Goal: Obtain resource: Download file/media

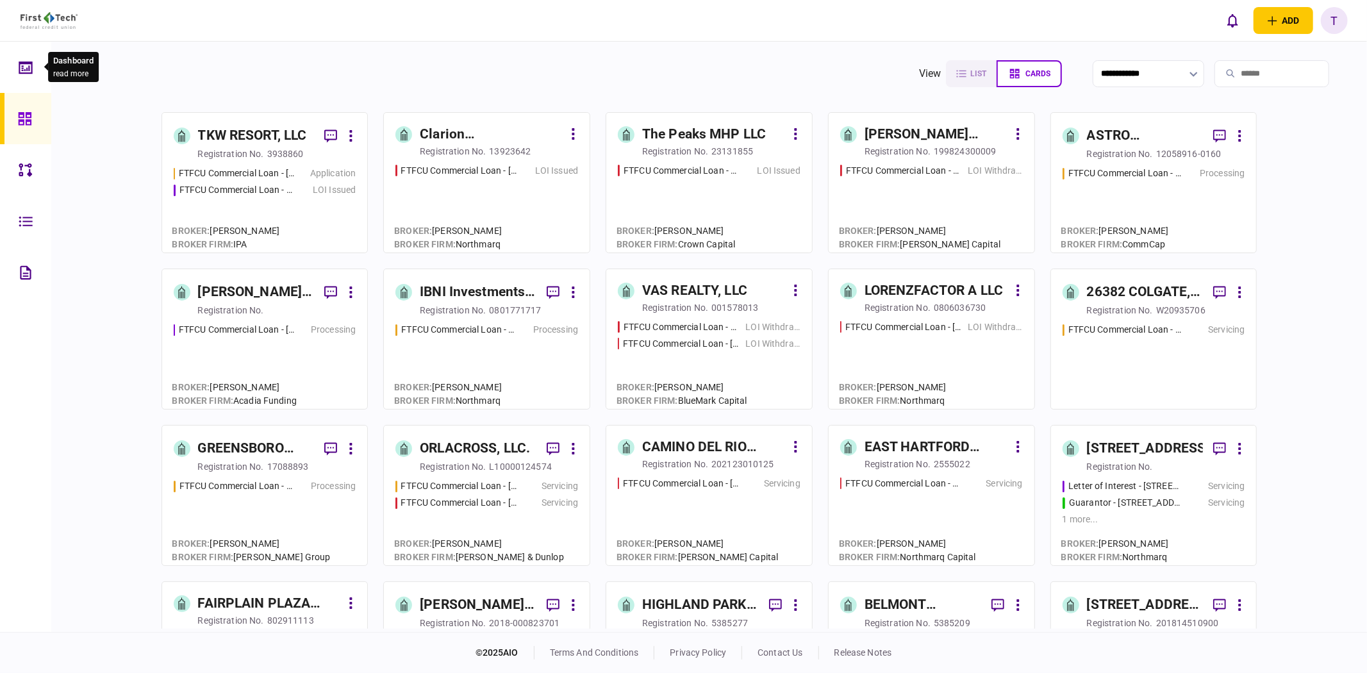
click at [21, 69] on icon at bounding box center [26, 67] width 14 height 15
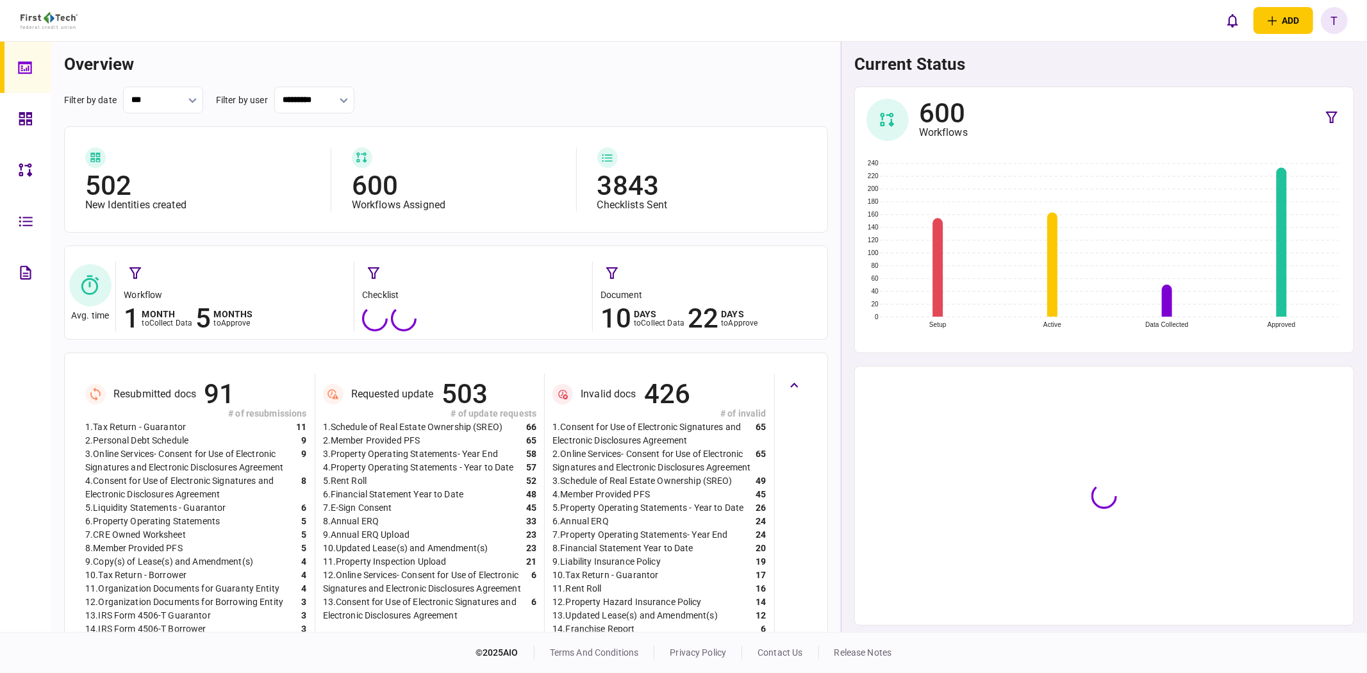
scroll to position [331, 0]
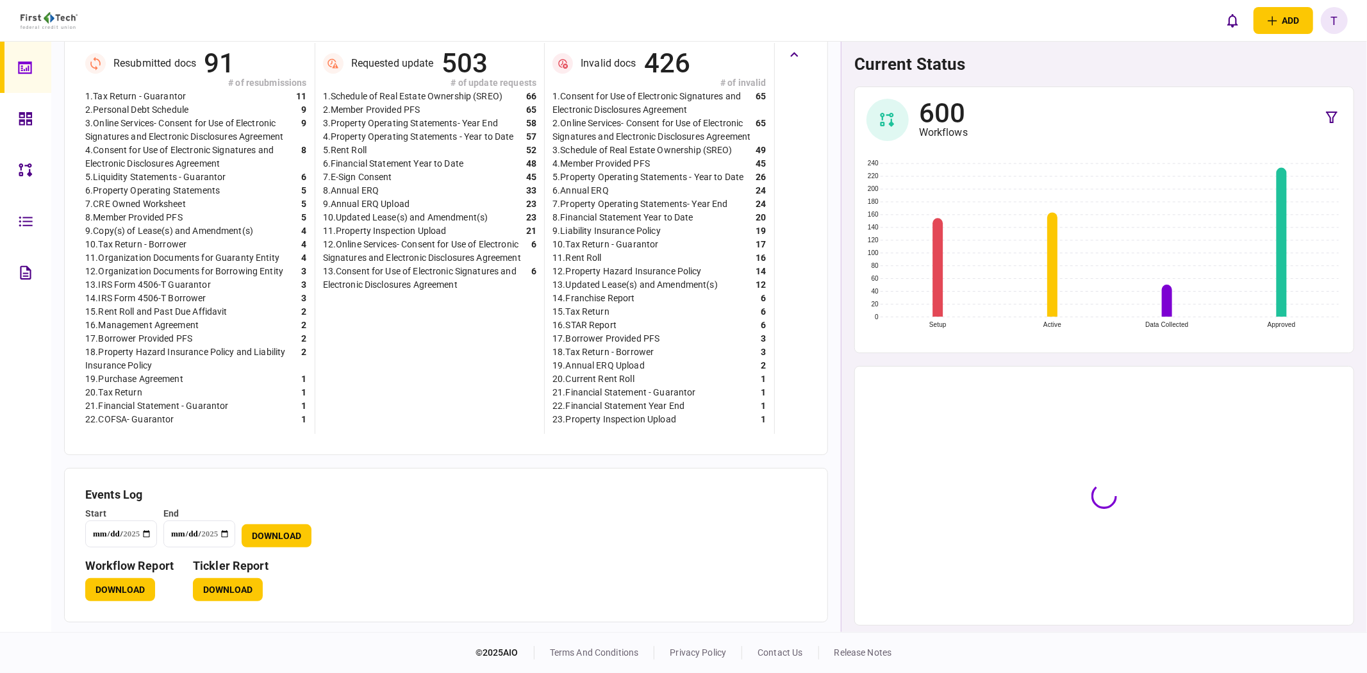
click at [148, 532] on input "**********" at bounding box center [121, 533] width 72 height 27
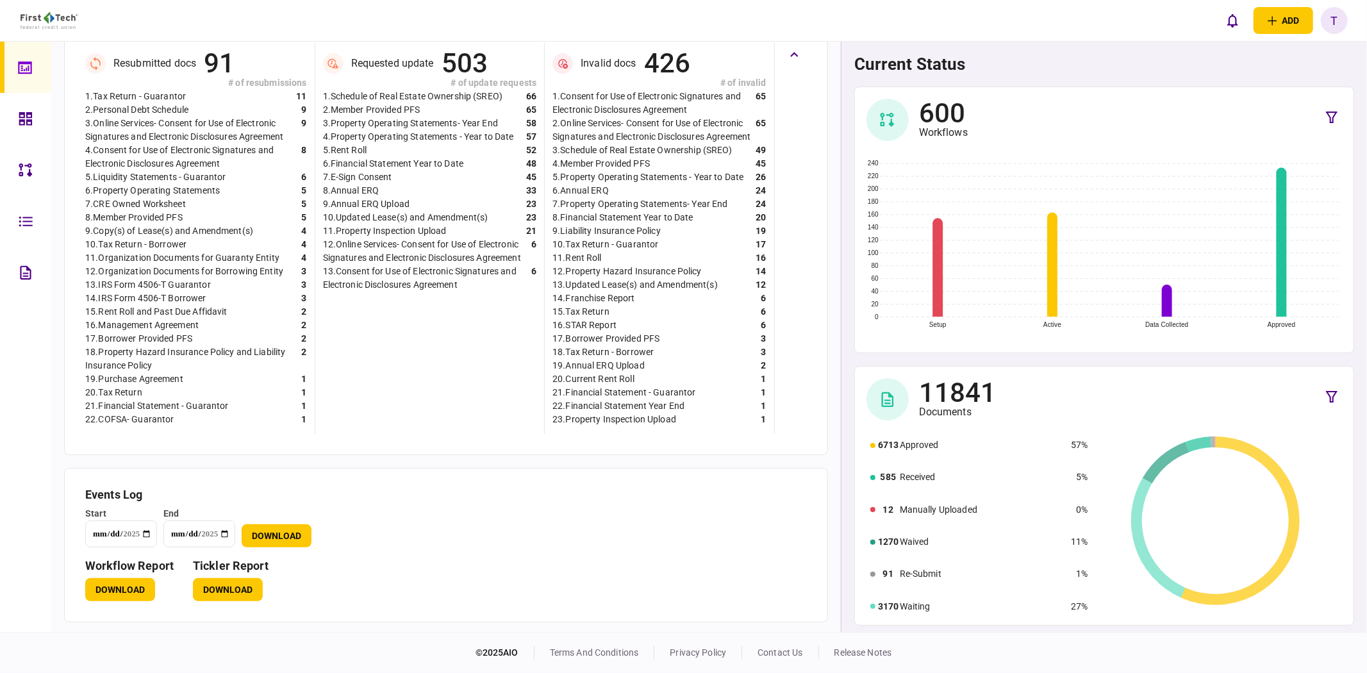
type input "**********"
click at [266, 536] on button "Download" at bounding box center [277, 535] width 70 height 23
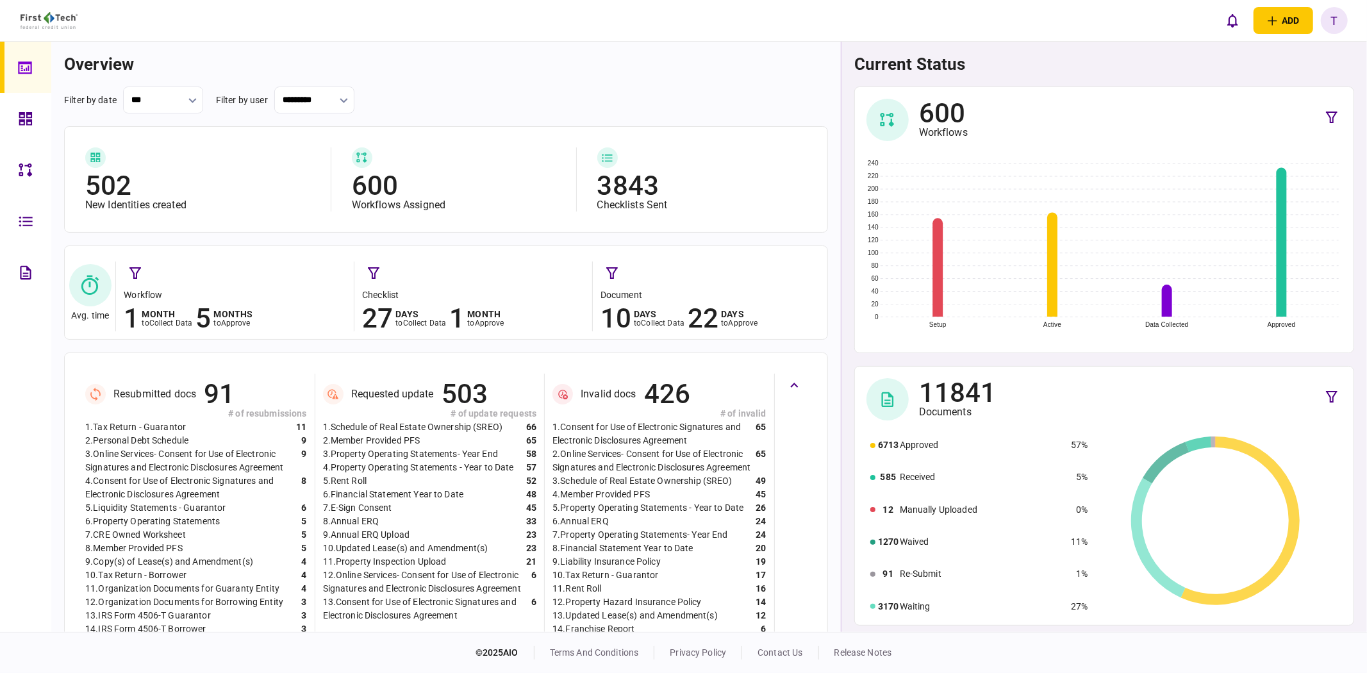
click at [21, 113] on icon at bounding box center [25, 118] width 13 height 13
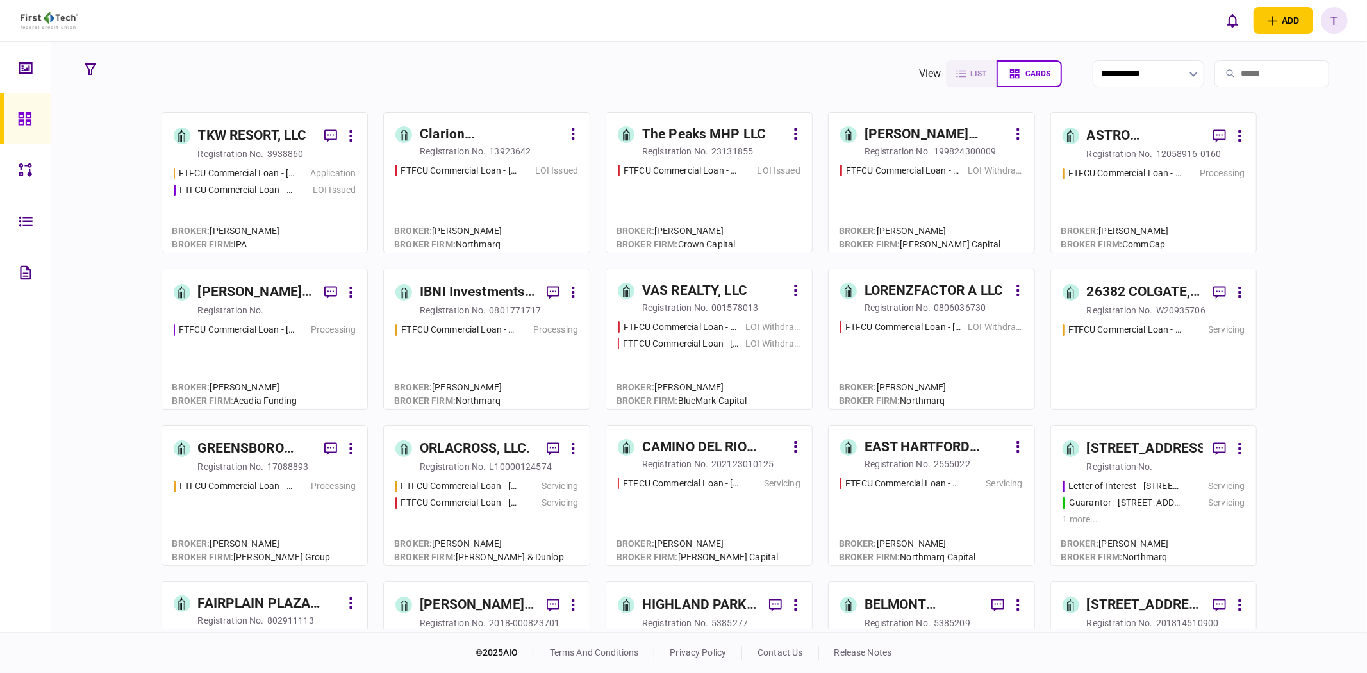
click at [273, 138] on div "TKW RESORT, LLC" at bounding box center [252, 136] width 109 height 21
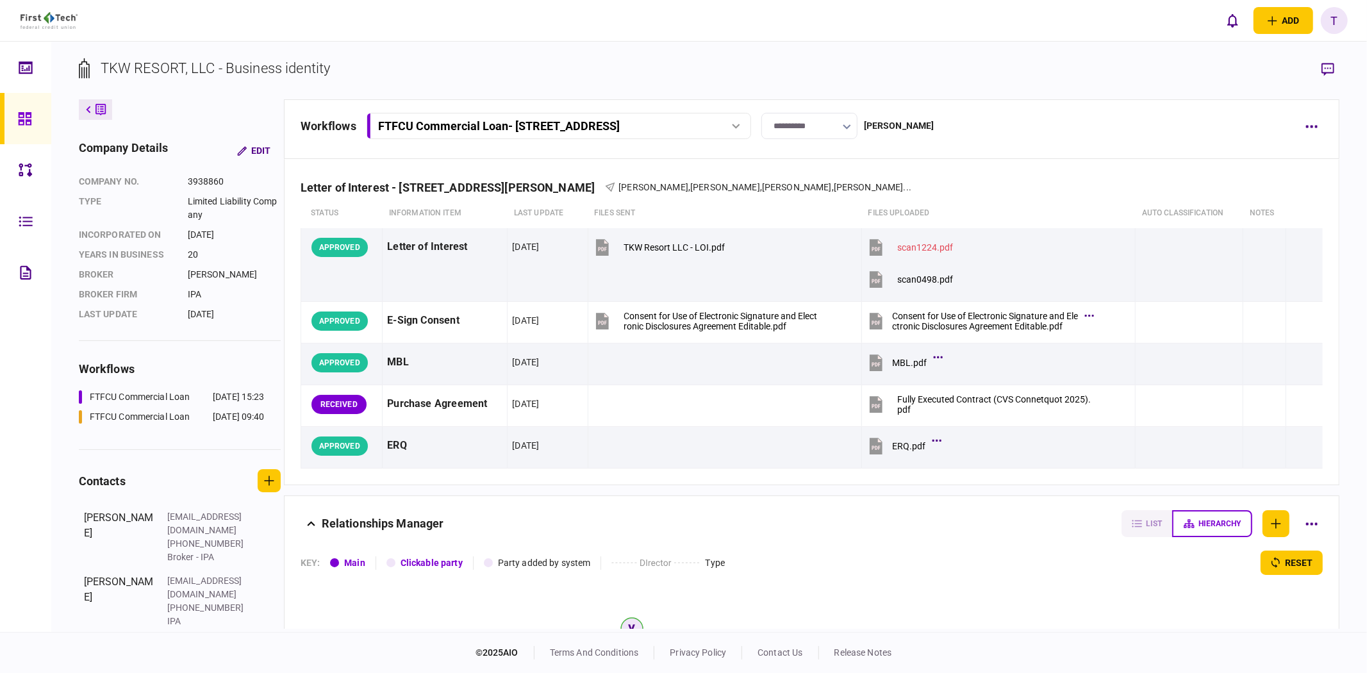
click at [545, 135] on button "FTFCU Commercial Loan - [STREET_ADDRESS]" at bounding box center [559, 126] width 384 height 26
click at [548, 147] on div "FTFCU Commercial Loan - [STREET_ADDRESS]" at bounding box center [478, 152] width 185 height 13
drag, startPoint x: 548, startPoint y: 117, endPoint x: 548, endPoint y: 145, distance: 27.6
click at [548, 117] on button "FTFCU Commercial Loan - [STREET_ADDRESS]" at bounding box center [559, 126] width 384 height 26
click at [548, 175] on div "FTFCU Commercial Loan - [STREET_ADDRESS][PERSON_NAME]" at bounding box center [513, 178] width 255 height 13
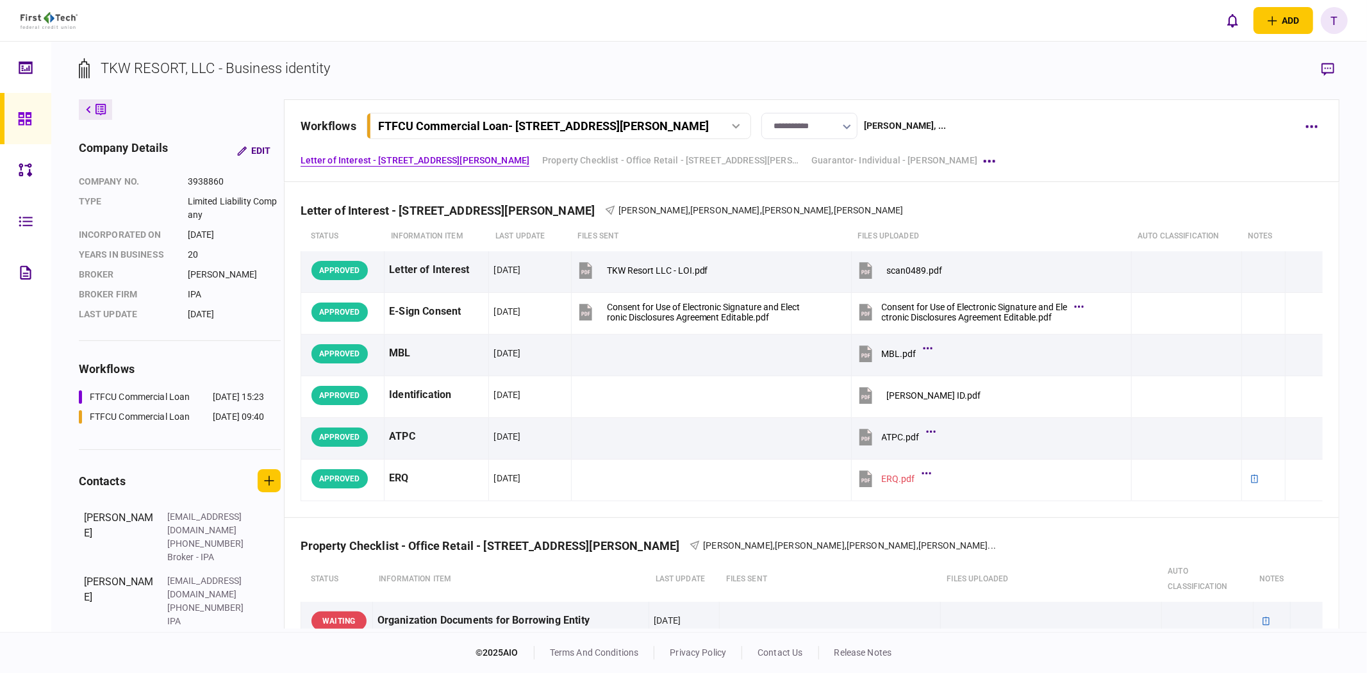
click at [496, 117] on button "FTFCU Commercial Loan - [STREET_ADDRESS][PERSON_NAME]" at bounding box center [559, 126] width 384 height 26
click at [484, 177] on div "FTFCU Commercial Loan - [STREET_ADDRESS][PERSON_NAME]" at bounding box center [513, 178] width 255 height 13
click at [483, 117] on button "FTFCU Commercial Loan - [STREET_ADDRESS][PERSON_NAME]" at bounding box center [559, 126] width 384 height 26
click at [488, 152] on div "FTFCU Commercial Loan - [STREET_ADDRESS]" at bounding box center [478, 152] width 185 height 13
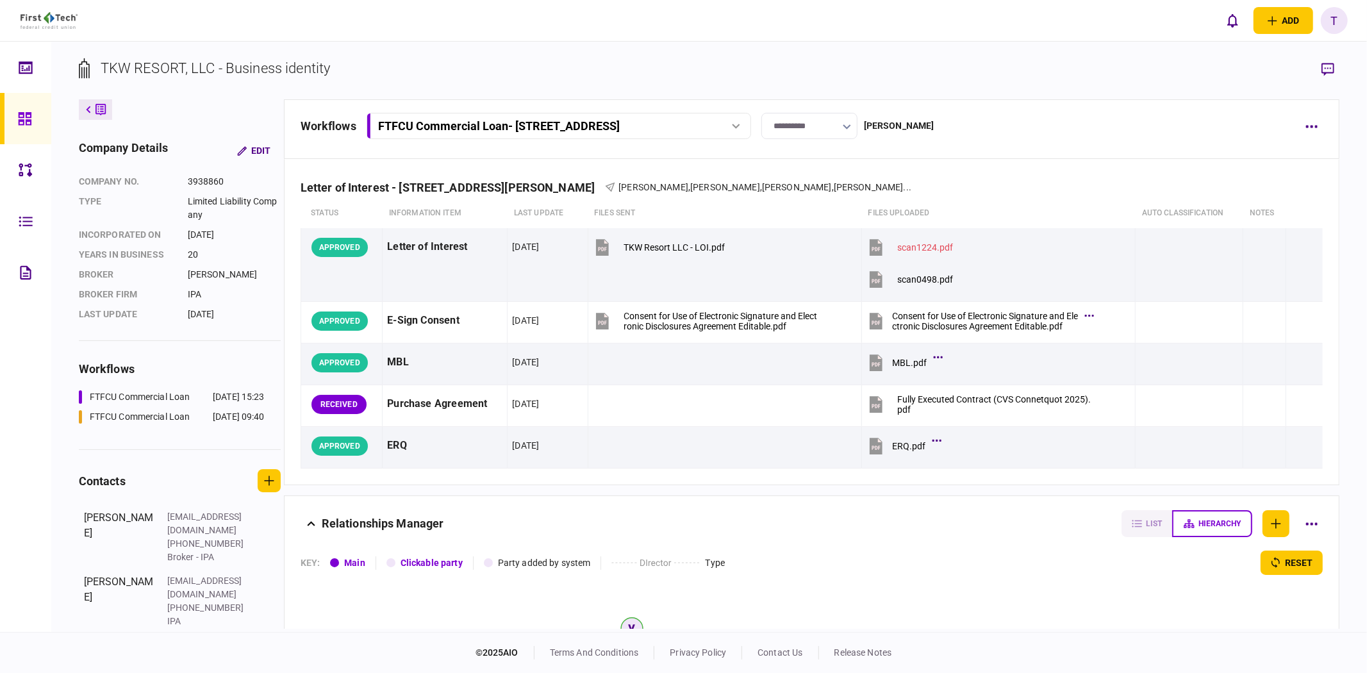
click at [545, 137] on button "FTFCU Commercial Loan - [STREET_ADDRESS]" at bounding box center [559, 126] width 384 height 26
click at [543, 175] on div "FTFCU Commercial Loan - [STREET_ADDRESS][PERSON_NAME]" at bounding box center [513, 178] width 255 height 13
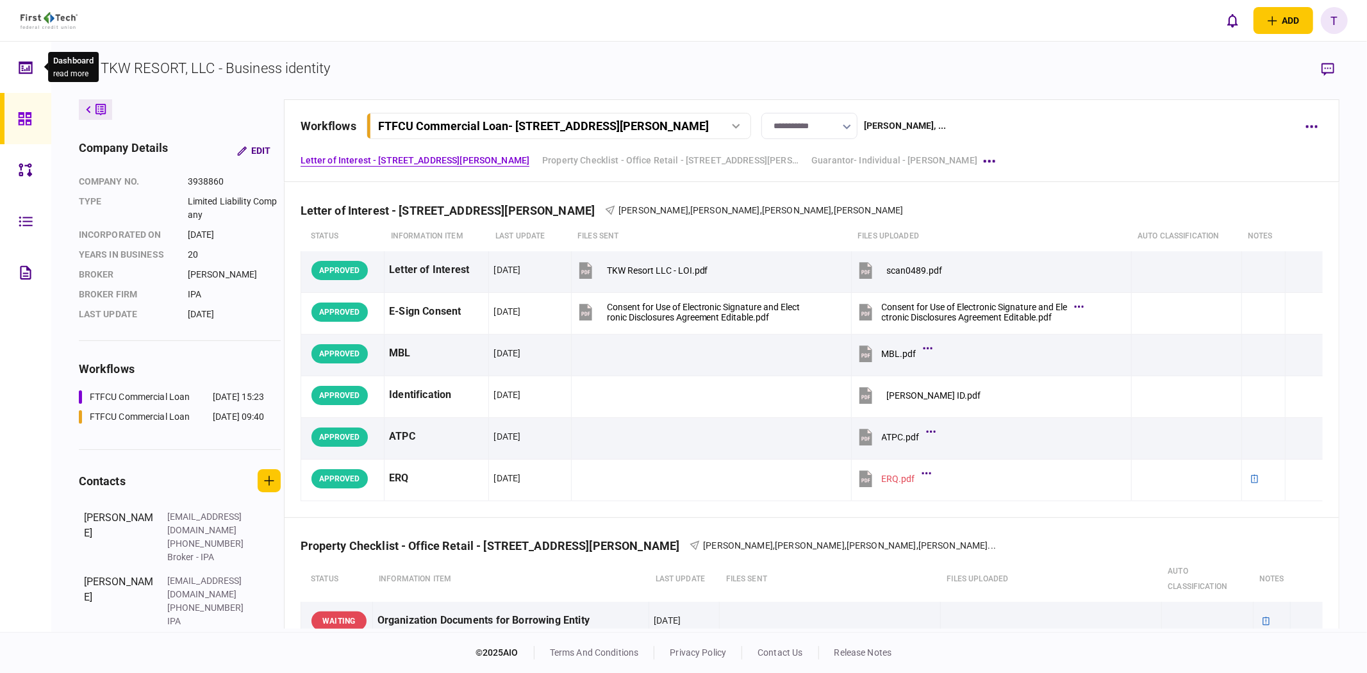
click at [21, 81] on div at bounding box center [29, 67] width 21 height 51
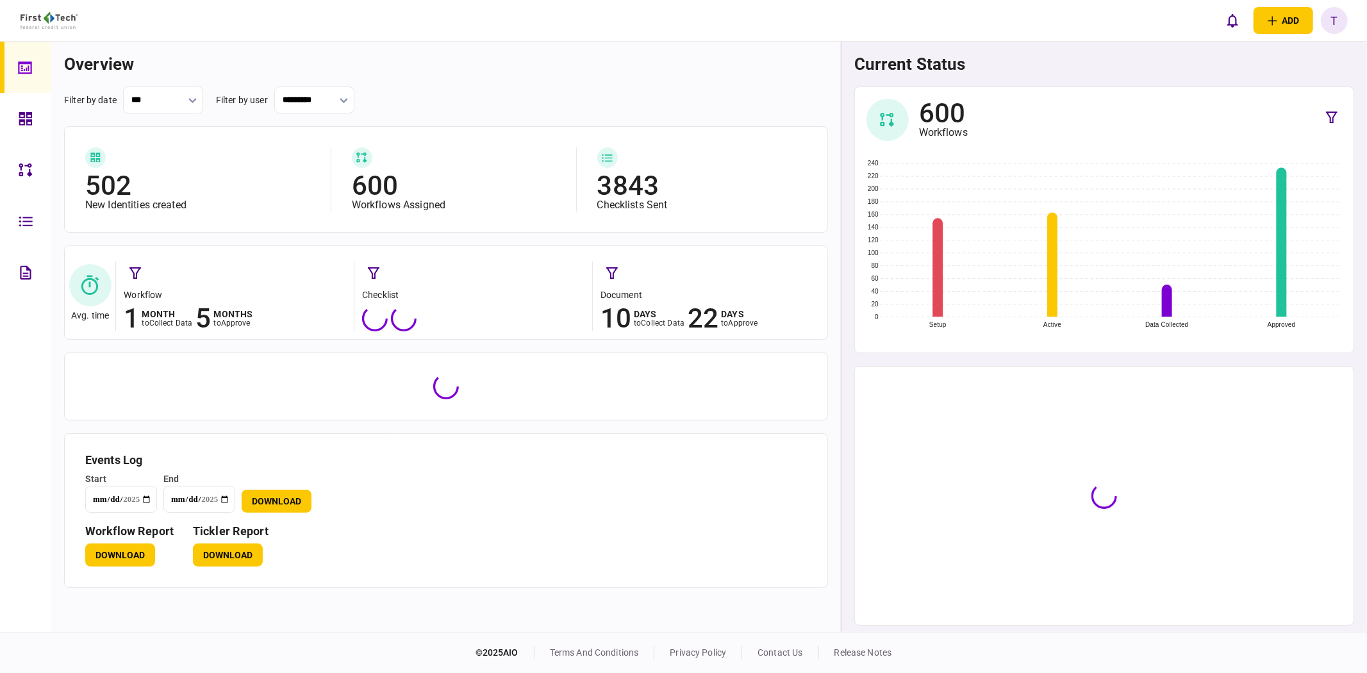
click at [147, 500] on input "**********" at bounding box center [121, 499] width 72 height 27
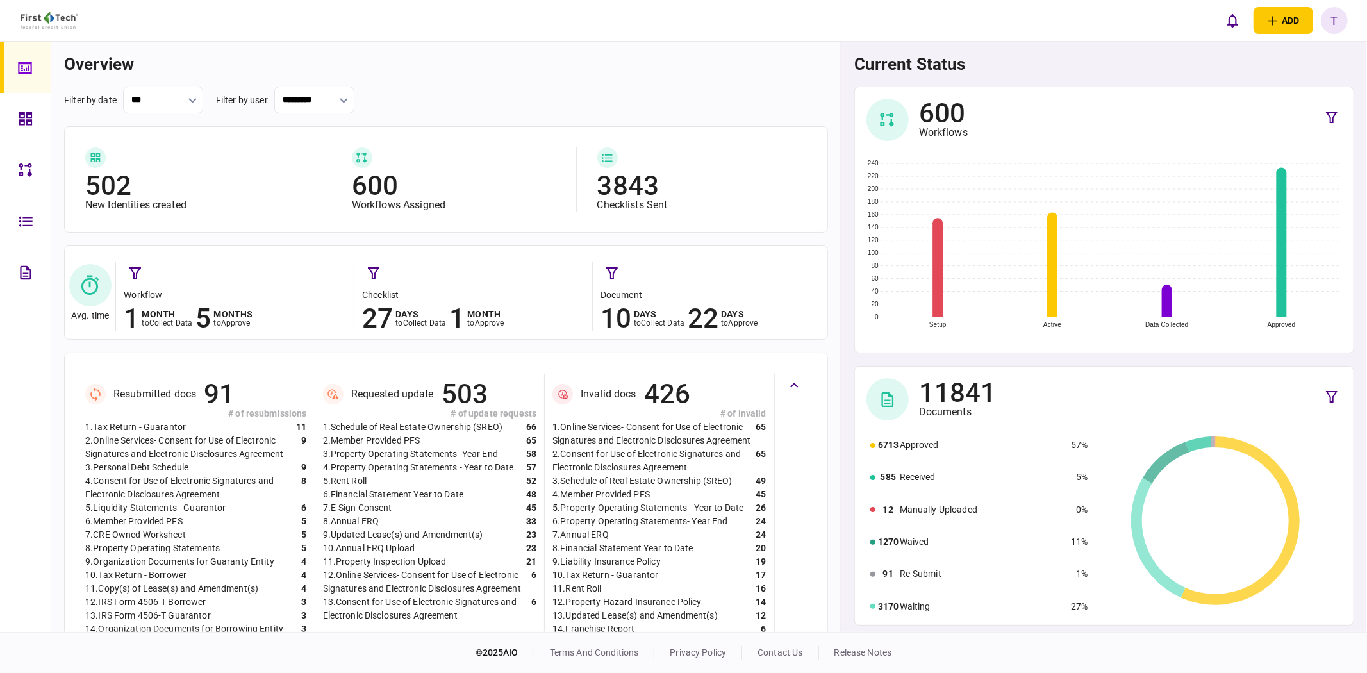
type input "**********"
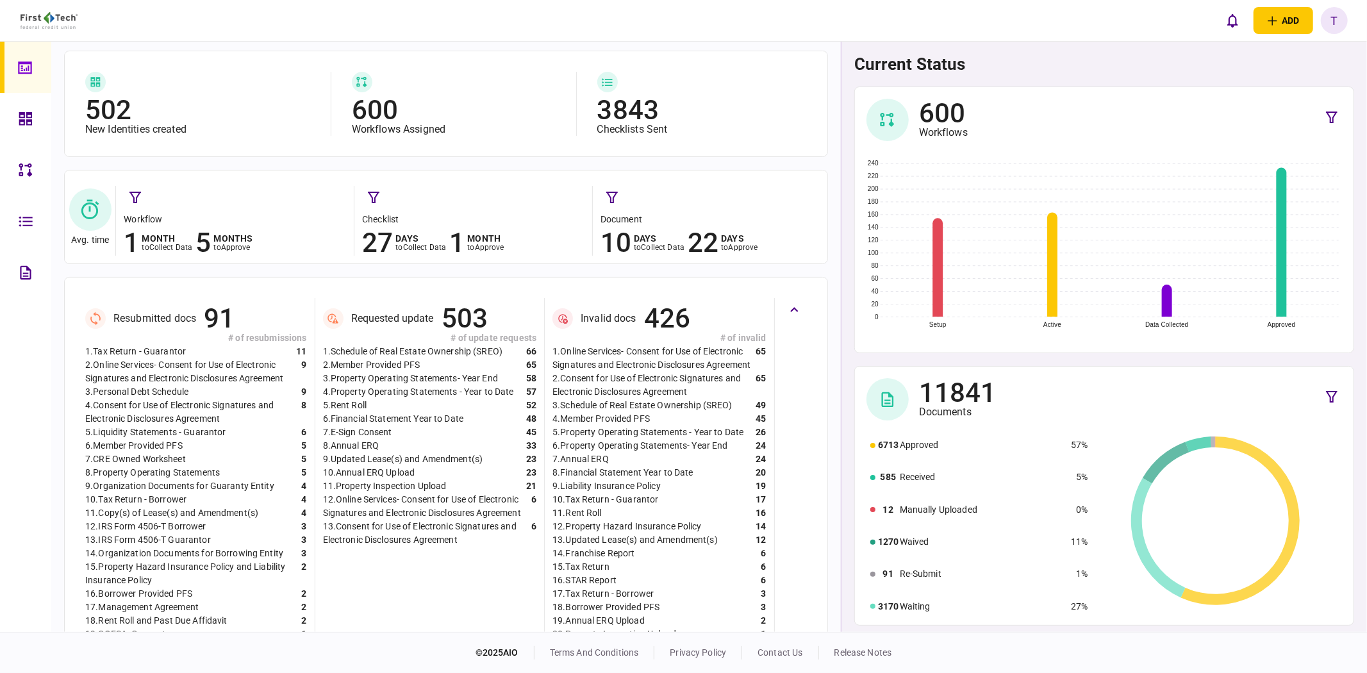
scroll to position [331, 0]
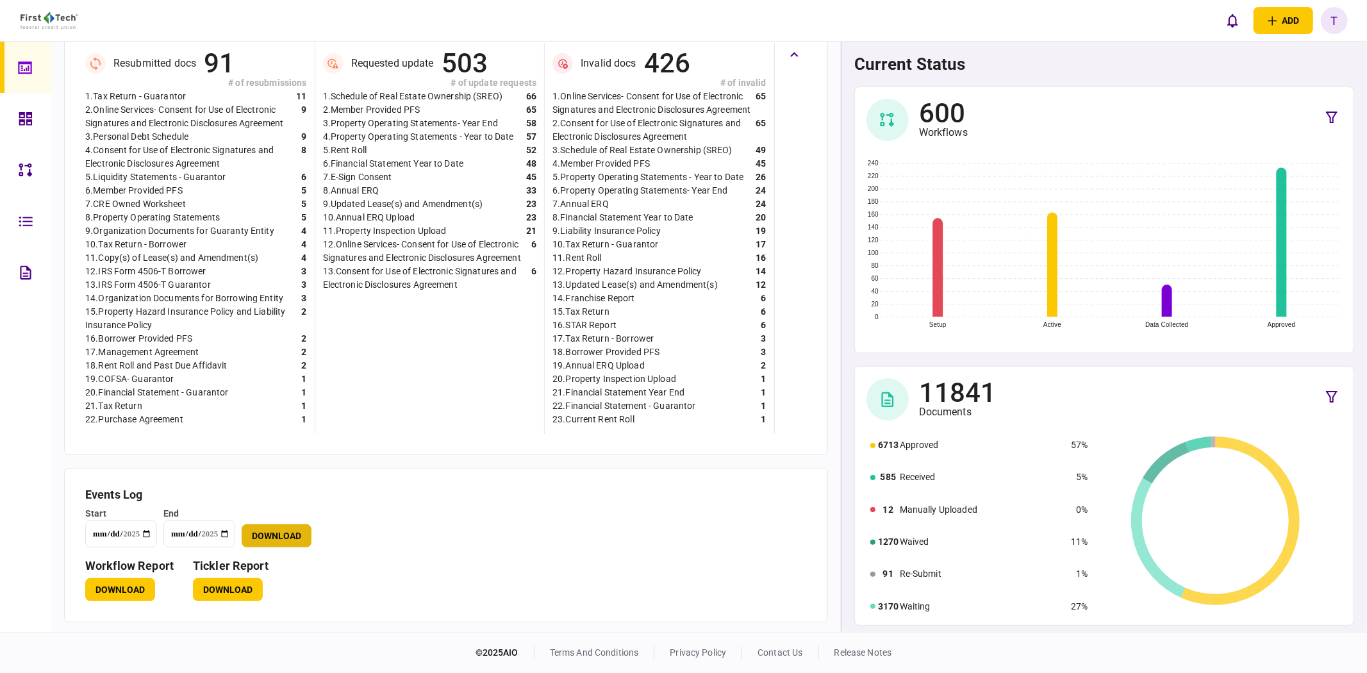
click at [292, 531] on button "Download" at bounding box center [277, 535] width 70 height 23
